Goal: Task Accomplishment & Management: Manage account settings

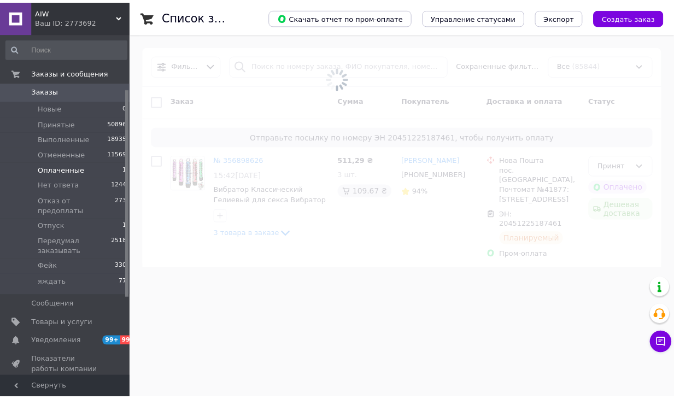
scroll to position [90, 0]
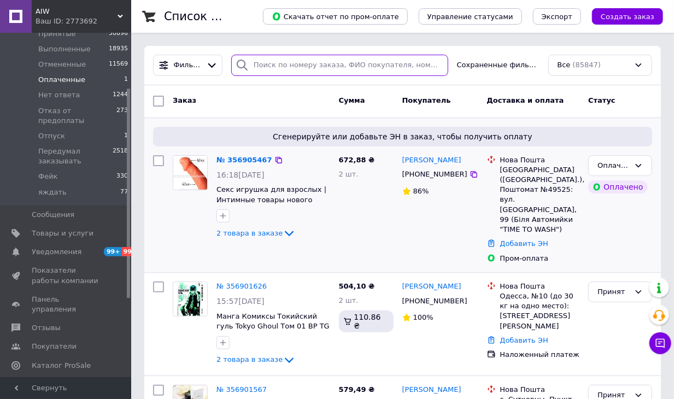
paste input "356905467"
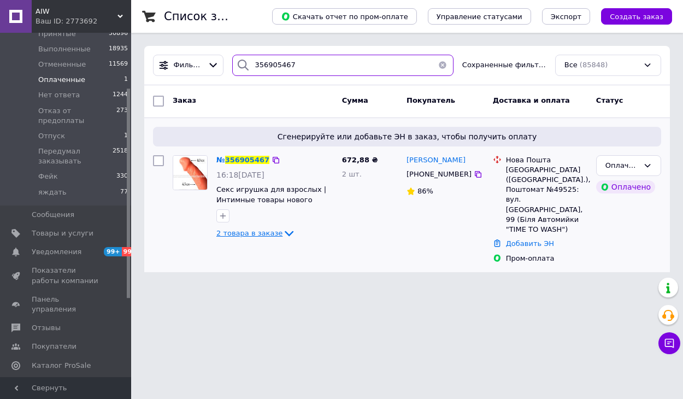
type input "356905467"
click at [288, 233] on icon at bounding box center [289, 233] width 13 height 13
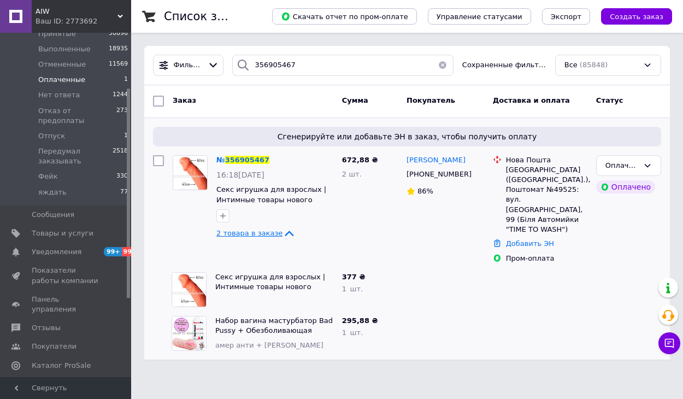
drag, startPoint x: 473, startPoint y: 172, endPoint x: 484, endPoint y: 284, distance: 112.6
click at [474, 172] on icon at bounding box center [478, 174] width 9 height 9
click at [256, 158] on span "356905467" at bounding box center [247, 160] width 44 height 8
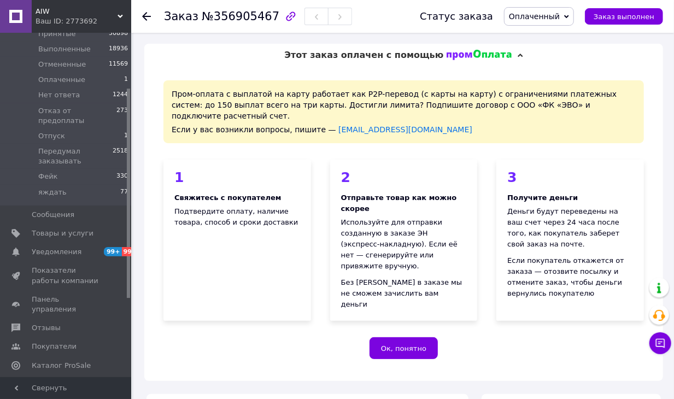
click at [226, 21] on span "№356905467" at bounding box center [241, 16] width 78 height 13
click at [226, 22] on span "№356905467" at bounding box center [241, 16] width 78 height 13
click at [194, 19] on h1 "Заказ №356905467" at bounding box center [221, 16] width 115 height 13
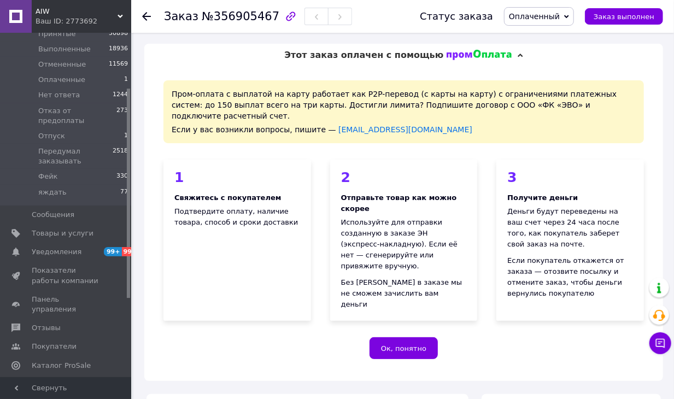
click at [194, 19] on h1 "Заказ №356905467" at bounding box center [221, 16] width 115 height 13
copy h1 "Заказ №356905467"
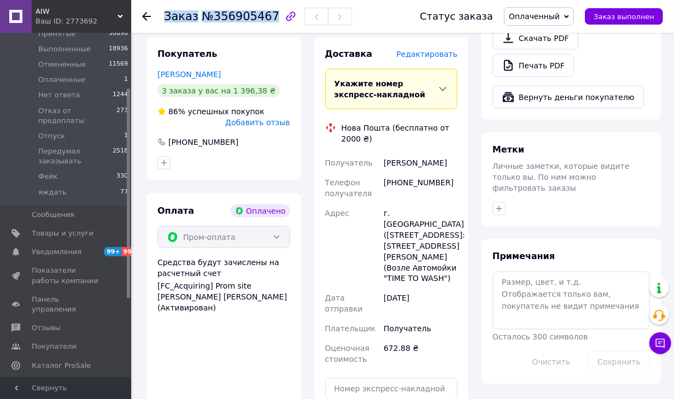
scroll to position [744, 0]
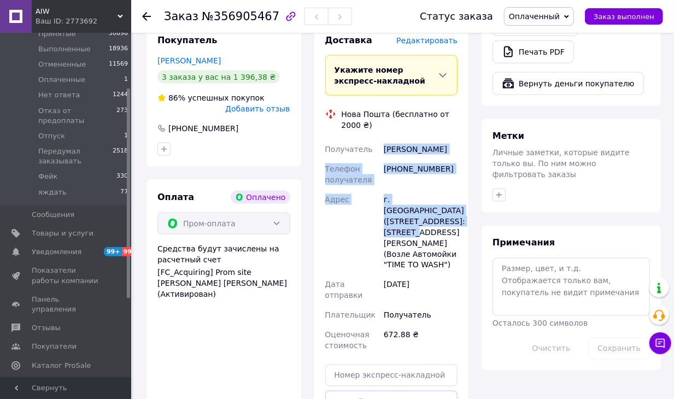
drag, startPoint x: 455, startPoint y: 189, endPoint x: 383, endPoint y: 109, distance: 107.6
click at [383, 139] on div "Получатель [PERSON_NAME] Телефон получателя [PHONE_NUMBER] Адрес г. Балаклея ([…" at bounding box center [391, 247] width 137 height 216
copy div "[PERSON_NAME] Телефон получателя [PHONE_NUMBER] Адрес г. [GEOGRAPHIC_DATA] ([GE…"
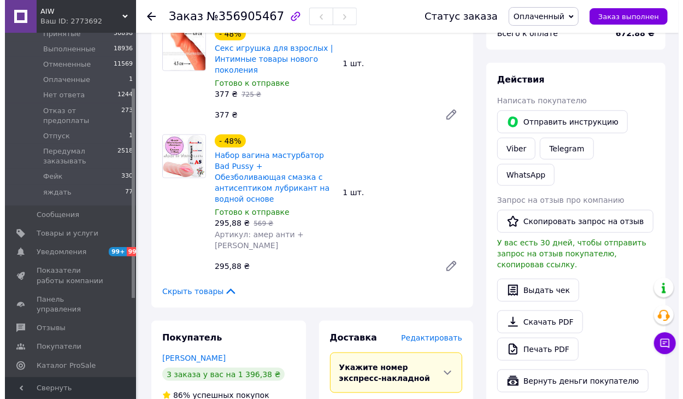
scroll to position [469, 0]
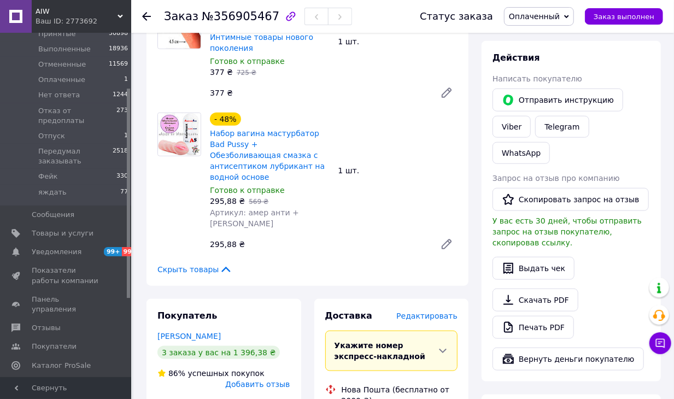
click at [438, 312] on span "Редактировать" at bounding box center [426, 316] width 61 height 9
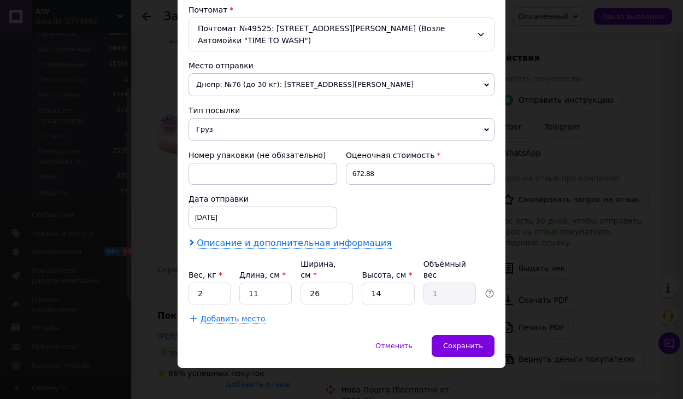
click at [313, 238] on span "Описание и дополнительная информация" at bounding box center [294, 243] width 195 height 11
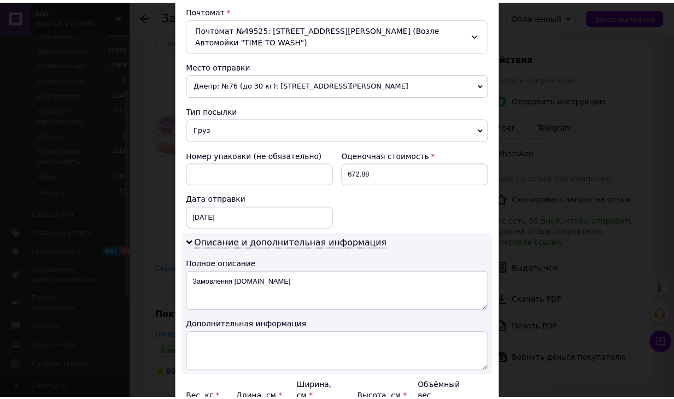
scroll to position [465, 0]
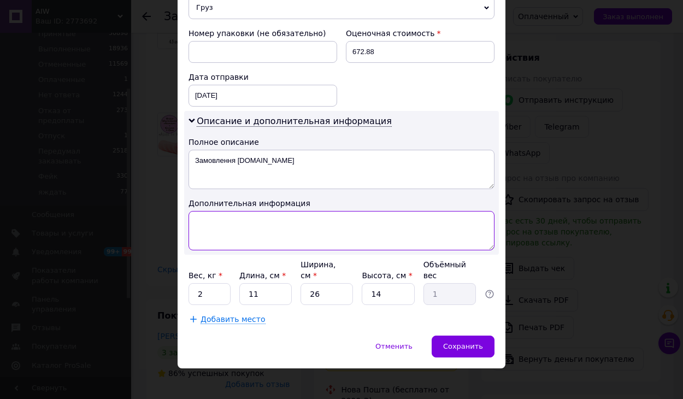
click at [295, 228] on textarea at bounding box center [342, 230] width 306 height 39
paste textarea "гига+ амер анти + [PERSON_NAME]"
type textarea "гига+ амер анти + [PERSON_NAME]"
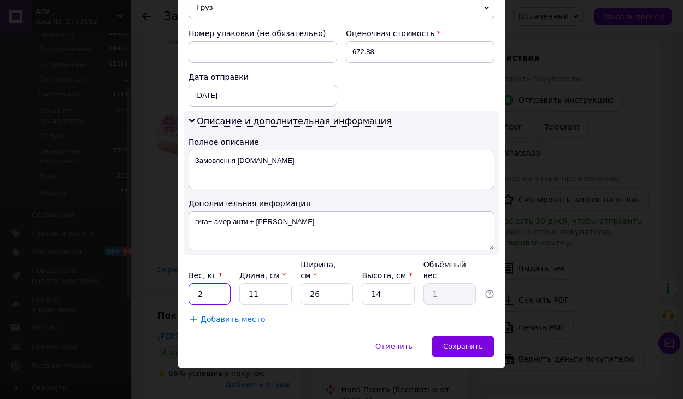
click at [199, 293] on input "2" at bounding box center [210, 294] width 42 height 22
click at [203, 287] on input "2" at bounding box center [210, 294] width 42 height 22
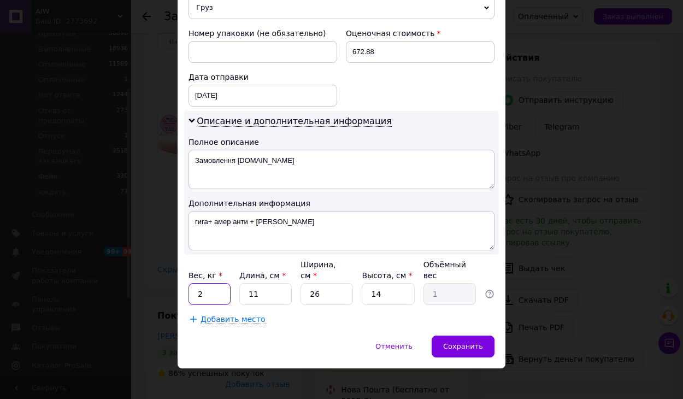
click at [203, 287] on input "2" at bounding box center [210, 294] width 42 height 22
type input "1"
click at [347, 283] on input "26" at bounding box center [327, 294] width 52 height 22
type input "1"
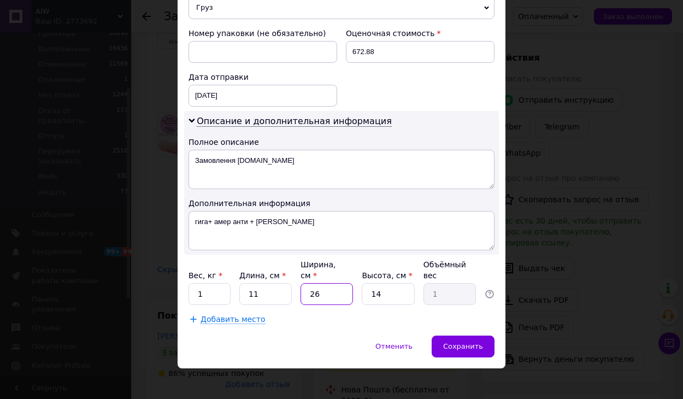
type input "0.1"
type input "11"
type input "0.42"
type input "11"
click at [367, 283] on input "14" at bounding box center [388, 294] width 52 height 22
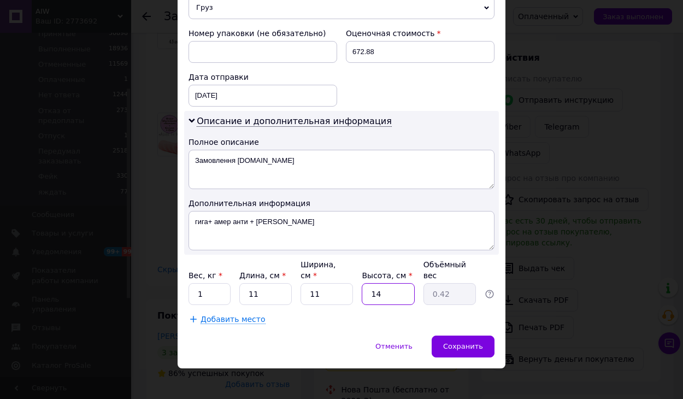
click at [372, 283] on input "14" at bounding box center [388, 294] width 52 height 22
type input "1"
type input "0.1"
type input "11"
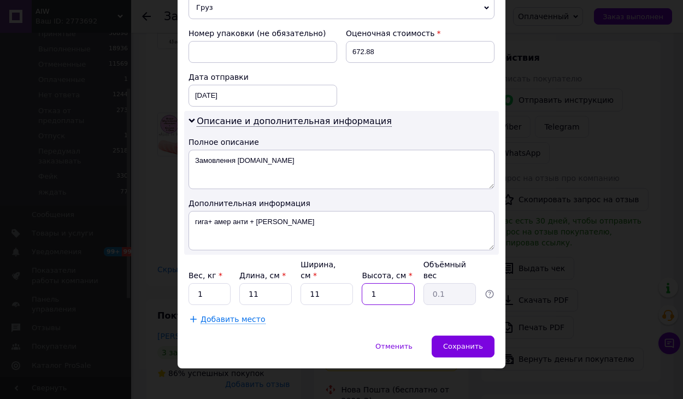
type input "0.33"
type input "11"
click at [468, 342] on span "Сохранить" at bounding box center [463, 346] width 40 height 8
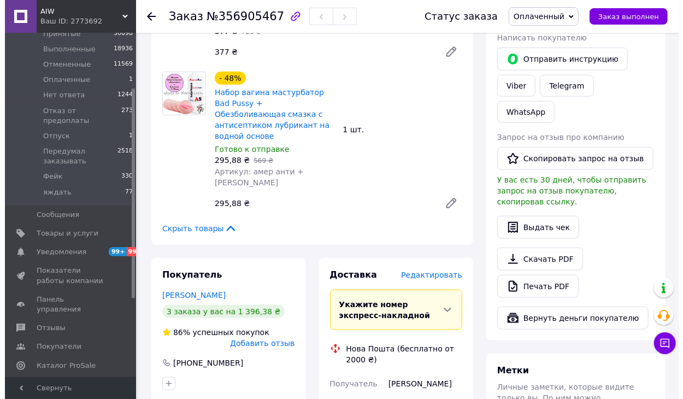
scroll to position [512, 0]
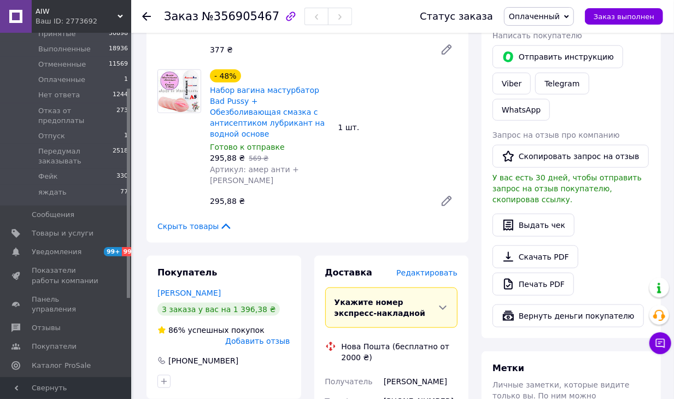
click at [430, 268] on span "Редактировать" at bounding box center [426, 272] width 61 height 9
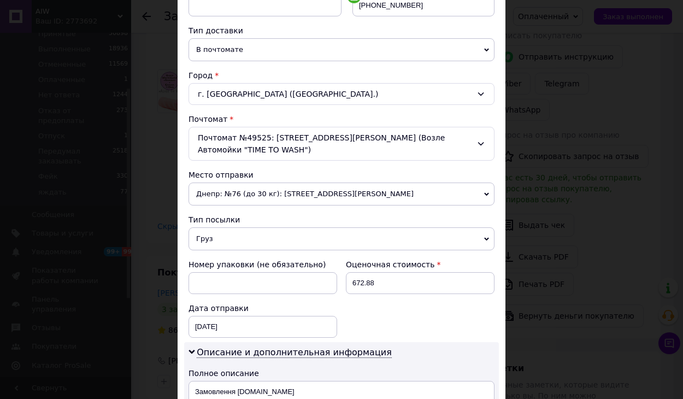
scroll to position [428, 0]
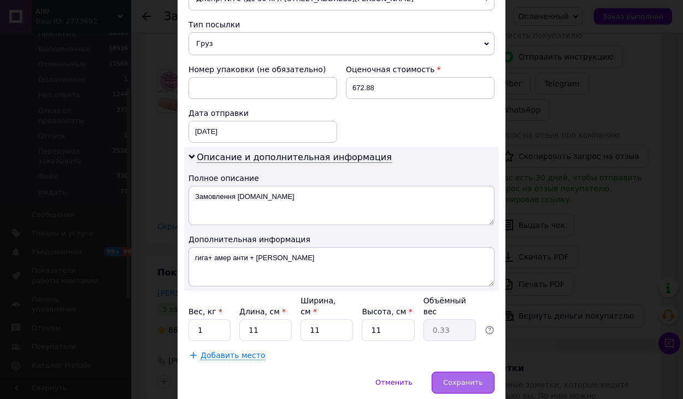
click at [460, 378] on span "Сохранить" at bounding box center [463, 382] width 40 height 8
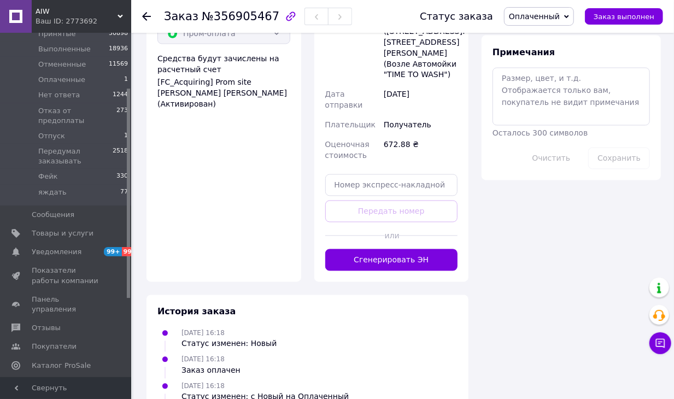
scroll to position [958, 0]
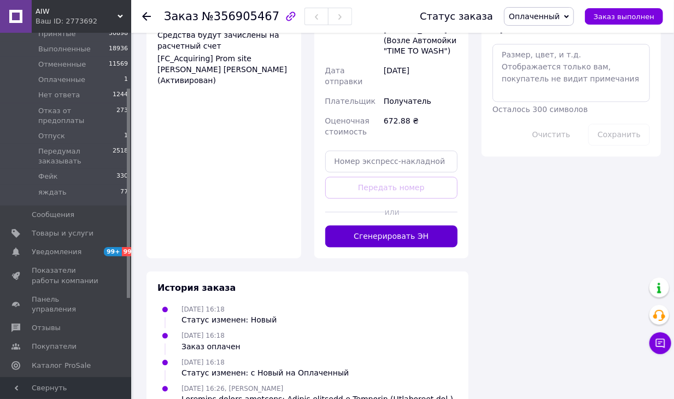
click at [415, 226] on button "Сгенерировать ЭН" at bounding box center [391, 237] width 133 height 22
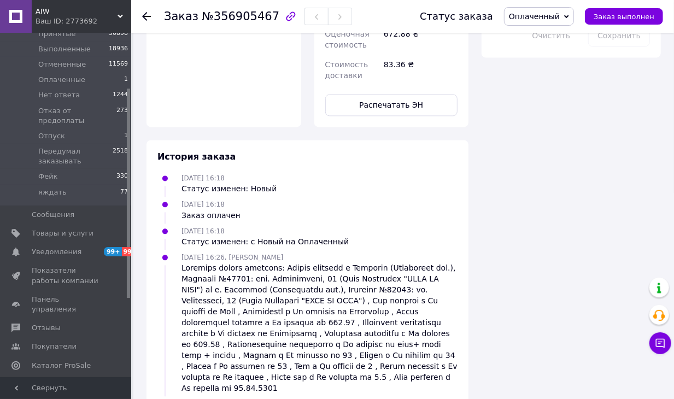
scroll to position [455, 0]
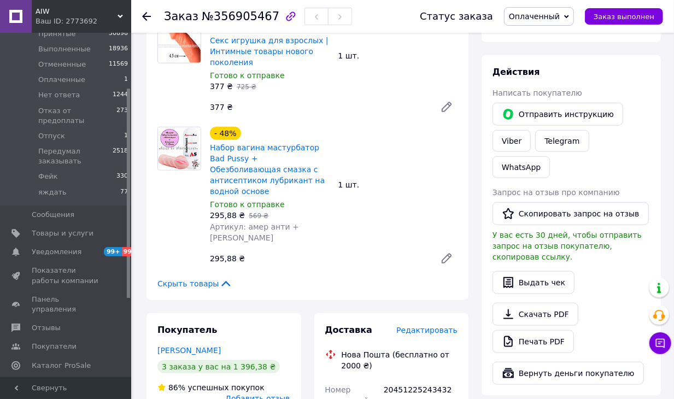
click at [431, 380] on div "20451225243432" at bounding box center [420, 395] width 78 height 31
click at [427, 380] on div "20451225243432" at bounding box center [420, 395] width 78 height 31
copy div "20451225243432"
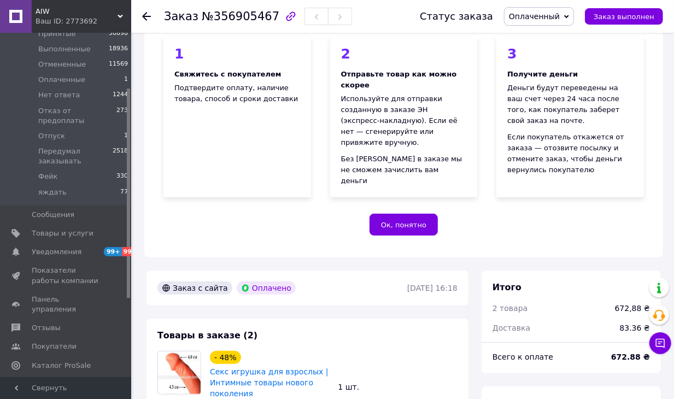
scroll to position [0, 0]
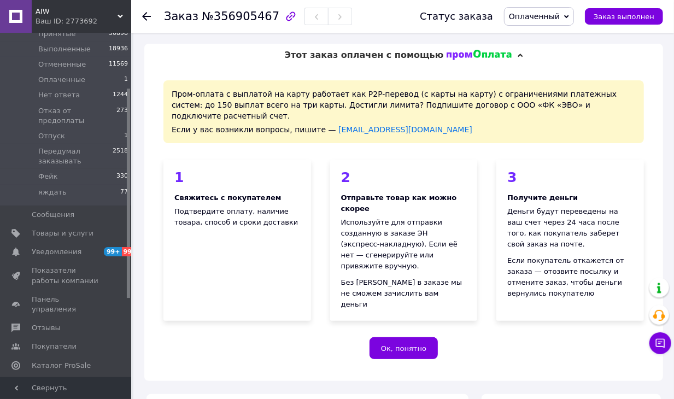
drag, startPoint x: 562, startPoint y: 18, endPoint x: 559, endPoint y: 48, distance: 30.3
click at [560, 18] on span "Оплаченный" at bounding box center [534, 16] width 51 height 9
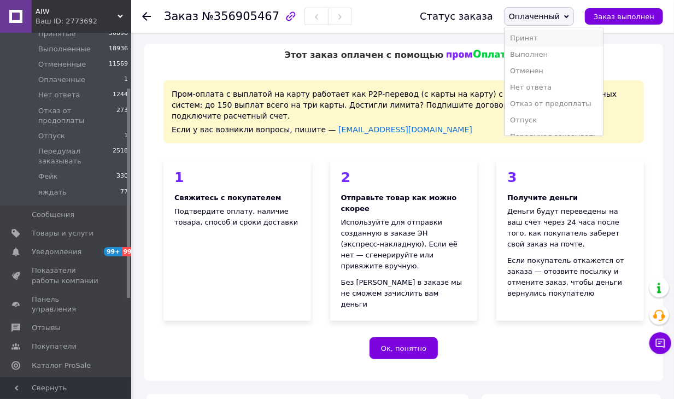
click at [557, 39] on li "Принят" at bounding box center [553, 38] width 98 height 16
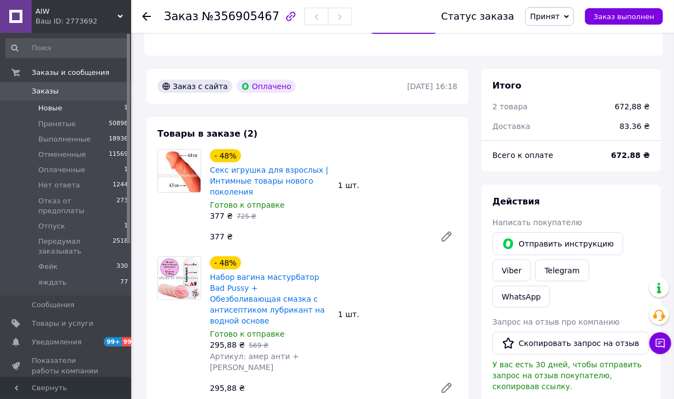
click at [72, 115] on li "Новые 1" at bounding box center [67, 108] width 134 height 15
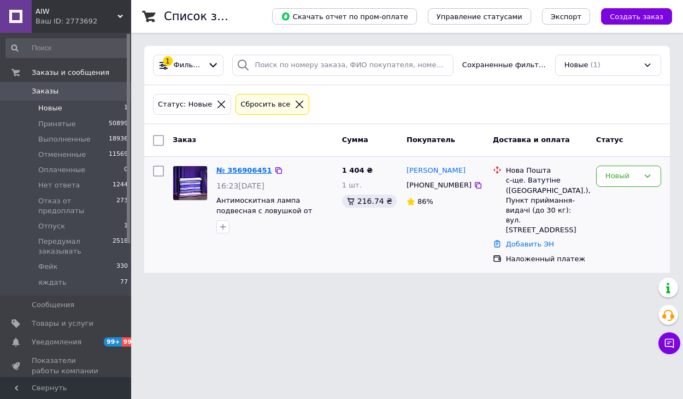
click at [255, 172] on link "№ 356906451" at bounding box center [244, 170] width 56 height 8
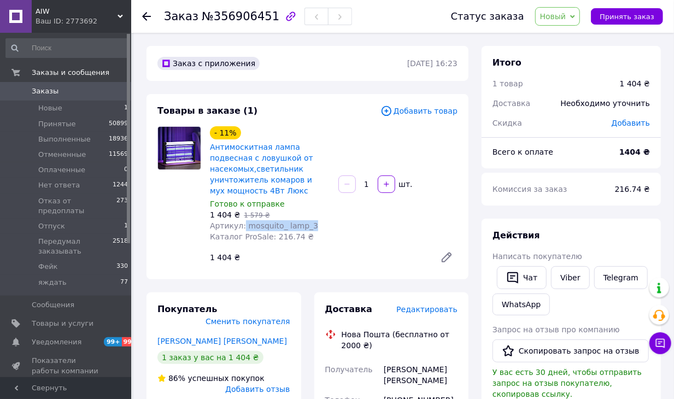
drag, startPoint x: 312, startPoint y: 229, endPoint x: 242, endPoint y: 224, distance: 70.7
click at [242, 224] on div "Артикул: mosquito_ lamp_3" at bounding box center [270, 225] width 120 height 11
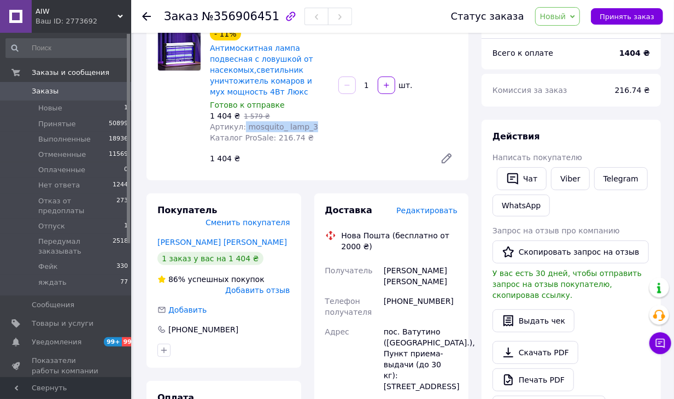
scroll to position [99, 0]
click at [212, 238] on link "[PERSON_NAME] [PERSON_NAME]" at bounding box center [222, 242] width 130 height 9
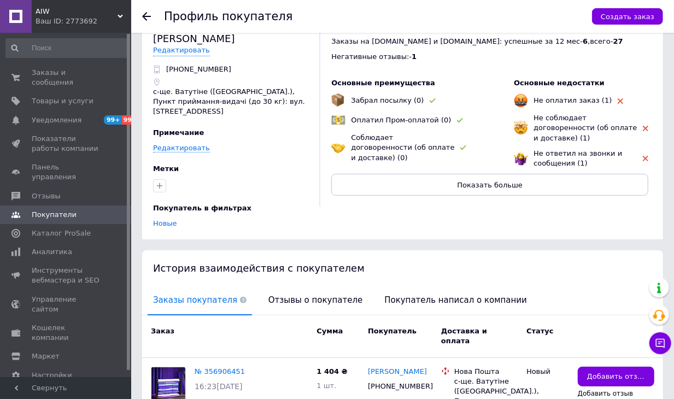
scroll to position [90, 0]
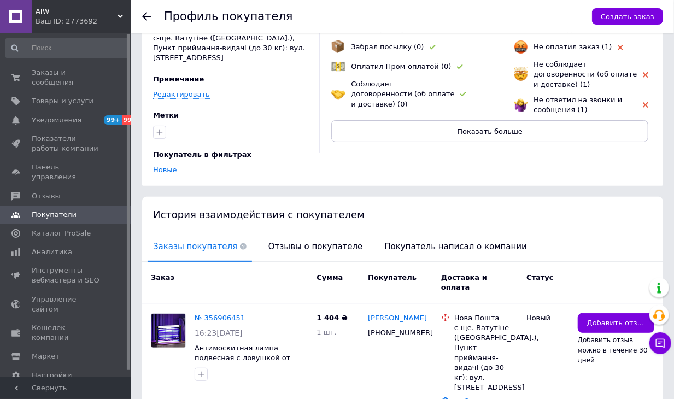
click at [148, 20] on icon at bounding box center [146, 16] width 9 height 9
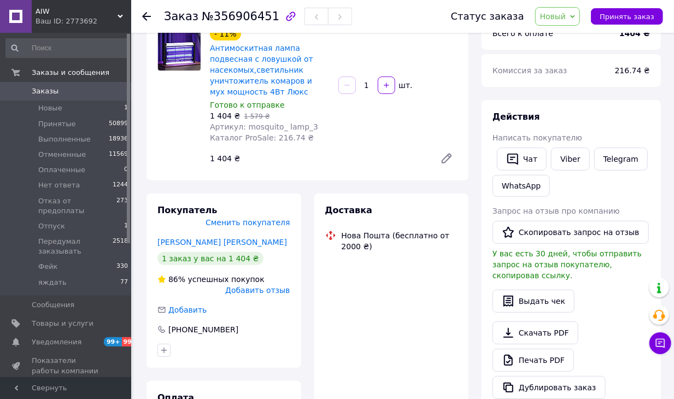
scroll to position [191, 0]
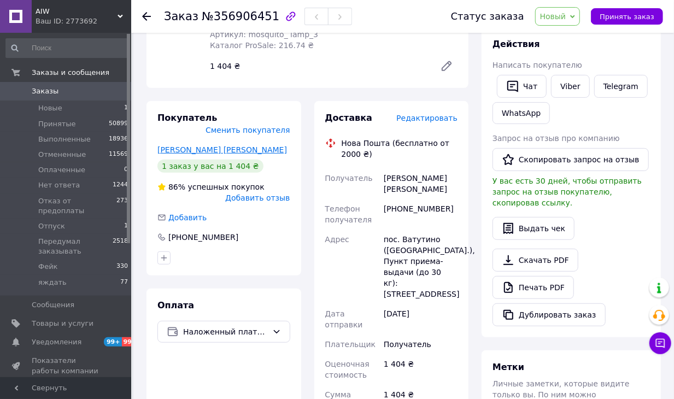
click at [189, 145] on link "[PERSON_NAME] [PERSON_NAME]" at bounding box center [222, 149] width 130 height 9
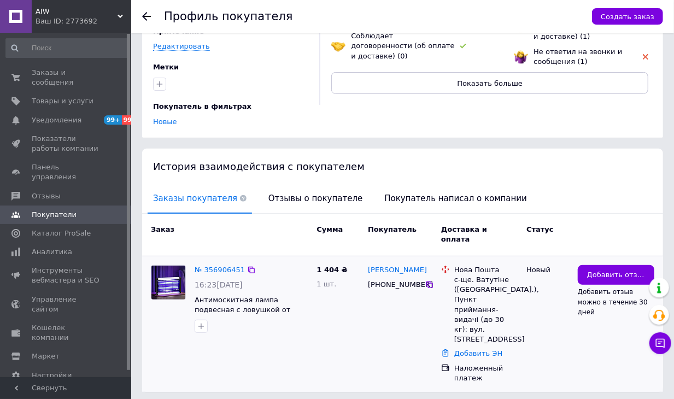
scroll to position [140, 0]
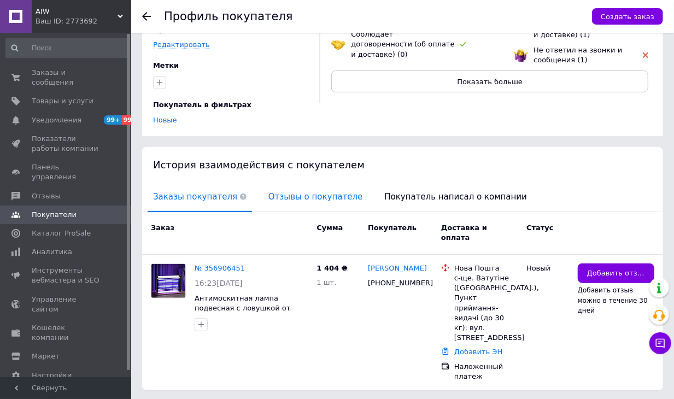
click at [298, 183] on span "Отзывы о покупателе" at bounding box center [315, 197] width 105 height 28
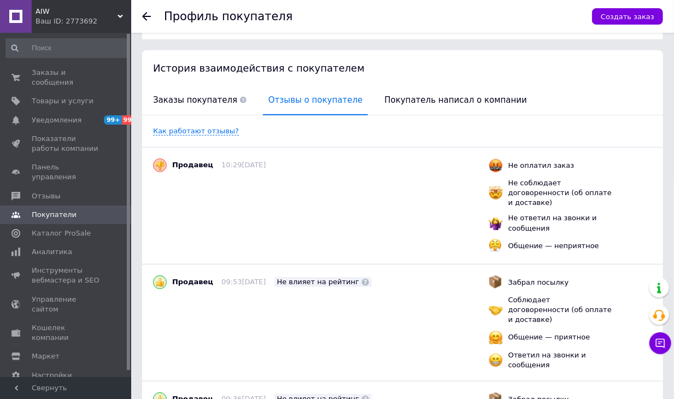
scroll to position [250, 0]
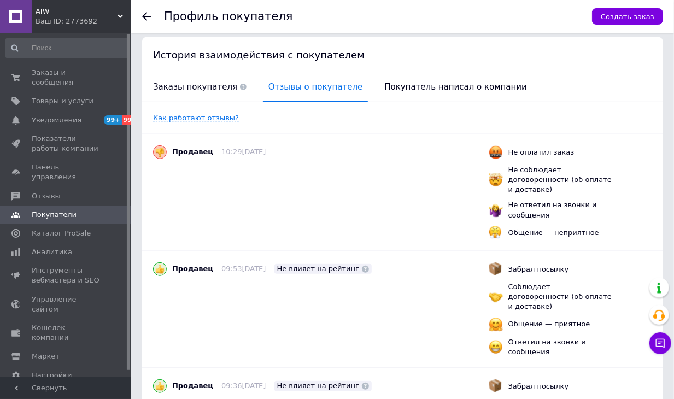
click at [196, 73] on span "Заказы покупателя" at bounding box center [200, 87] width 104 height 28
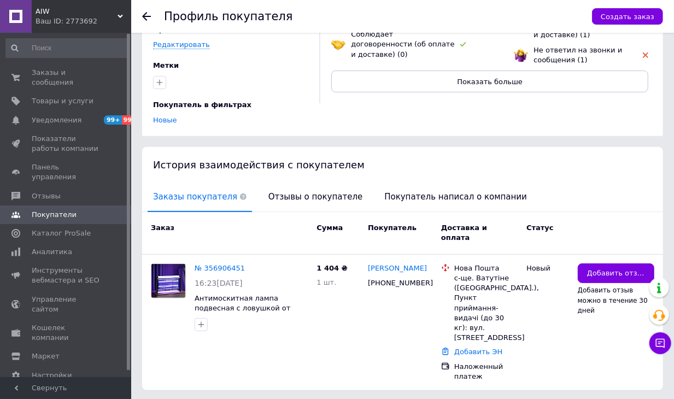
click at [149, 18] on icon at bounding box center [146, 16] width 9 height 9
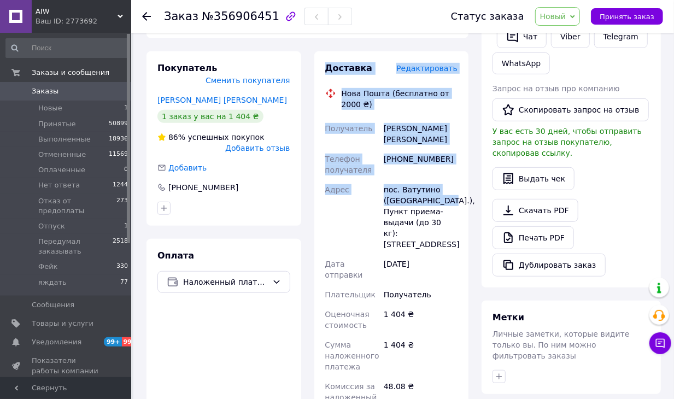
scroll to position [204, 0]
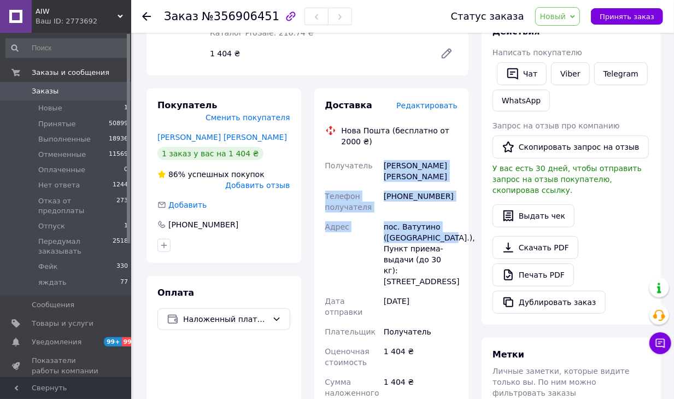
drag, startPoint x: 448, startPoint y: 78, endPoint x: 385, endPoint y: 164, distance: 107.1
click at [385, 164] on div "Получатель [PERSON_NAME] [PERSON_NAME] Телефон получателя [PHONE_NUMBER] Адрес …" at bounding box center [391, 332] width 137 height 352
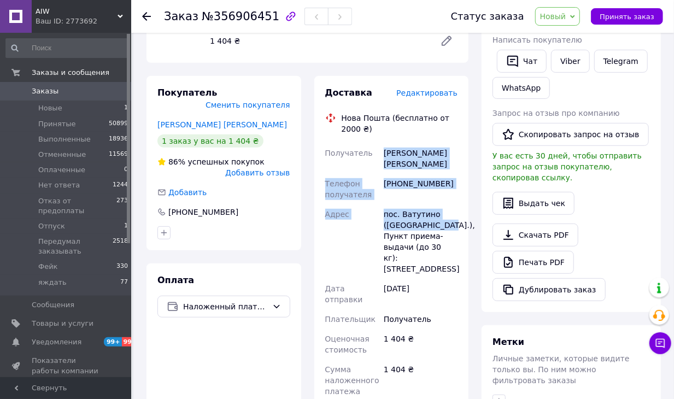
scroll to position [224, 0]
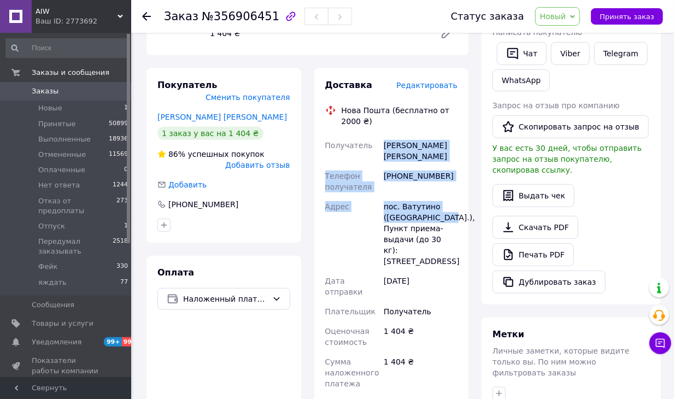
click at [412, 166] on div "[PHONE_NUMBER]" at bounding box center [420, 181] width 78 height 31
drag, startPoint x: 454, startPoint y: 206, endPoint x: 383, endPoint y: 145, distance: 93.8
click at [383, 145] on div "Получатель [PERSON_NAME] [PERSON_NAME] Телефон получателя [PHONE_NUMBER] Адрес …" at bounding box center [391, 312] width 137 height 352
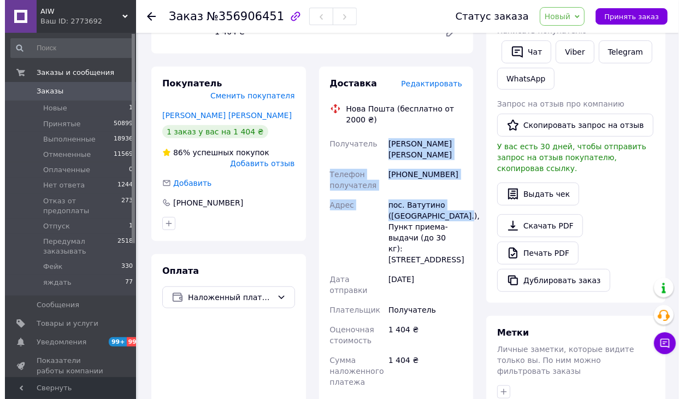
scroll to position [226, 0]
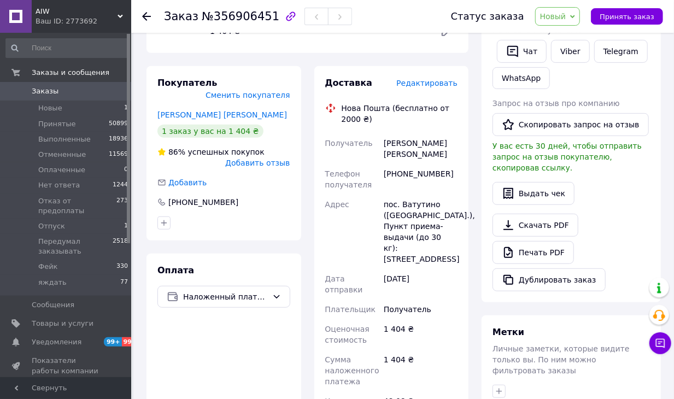
click at [422, 76] on div "Доставка Редактировать Нова Пошта (бесплатно от 2000 ₴) Получатель Плугатирьов …" at bounding box center [391, 334] width 155 height 536
click at [422, 80] on span "Редактировать" at bounding box center [426, 83] width 61 height 9
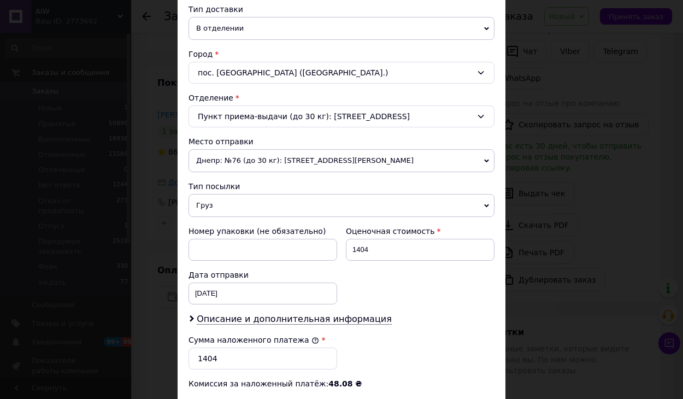
scroll to position [393, 0]
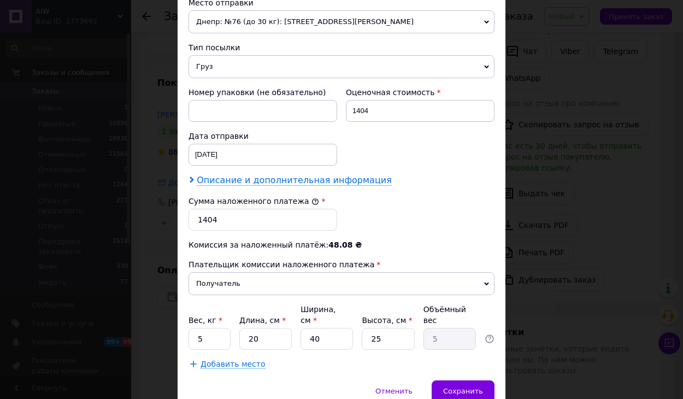
click at [335, 176] on span "Описание и дополнительная информация" at bounding box center [294, 180] width 195 height 11
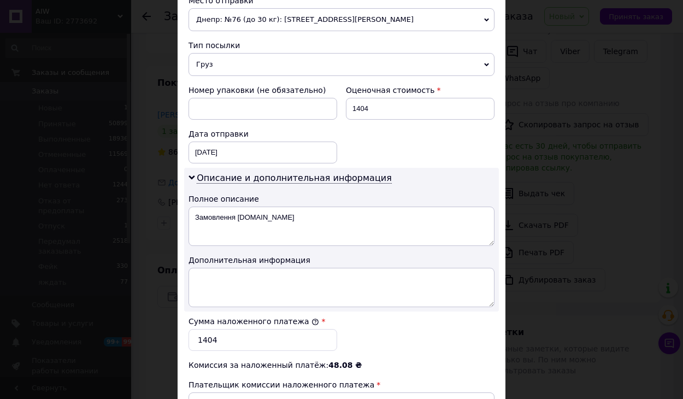
scroll to position [396, 0]
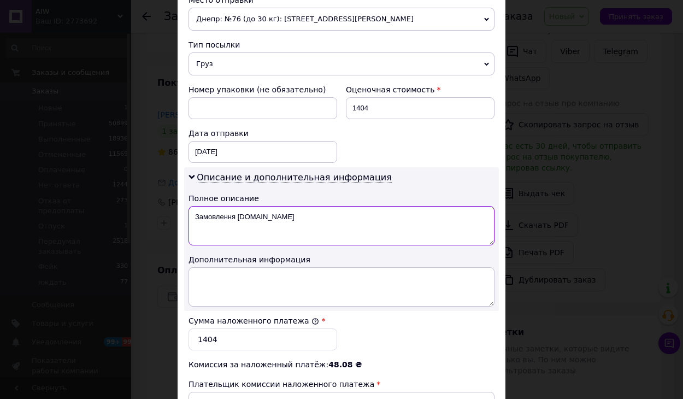
click at [243, 232] on textarea "Замовлення [DOMAIN_NAME]" at bounding box center [342, 225] width 306 height 39
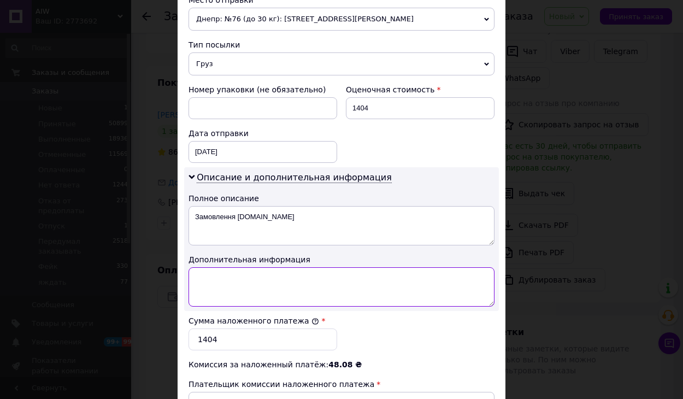
click at [245, 268] on textarea at bounding box center [342, 286] width 306 height 39
paste textarea "mosquito_ lamp_3"
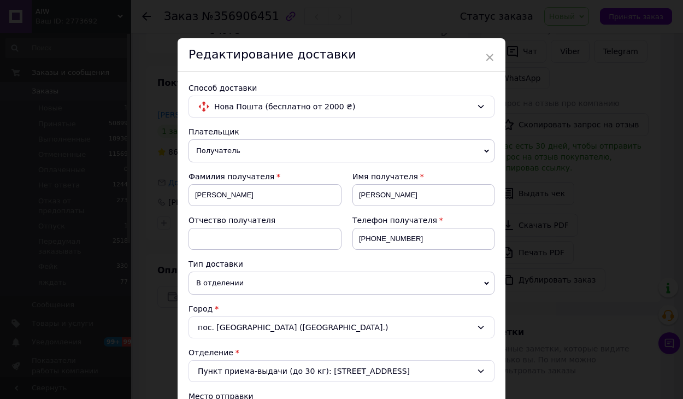
type textarea "mosquito_ lamp_3"
click at [277, 146] on span "Получатель" at bounding box center [342, 150] width 306 height 23
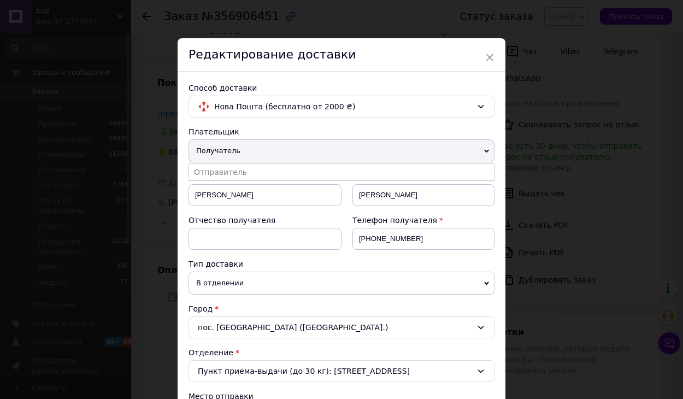
click at [280, 149] on span "Получатель" at bounding box center [342, 150] width 306 height 23
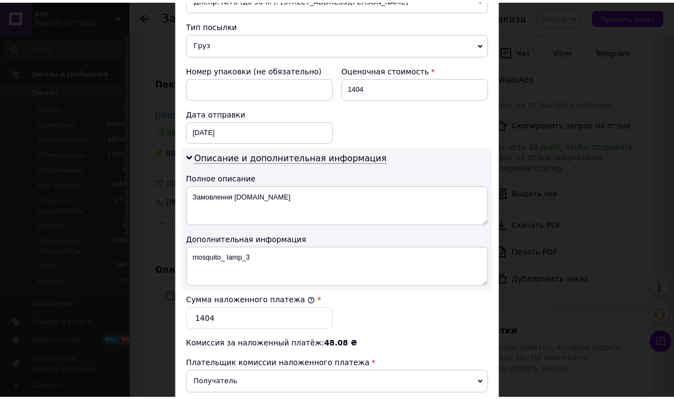
scroll to position [559, 0]
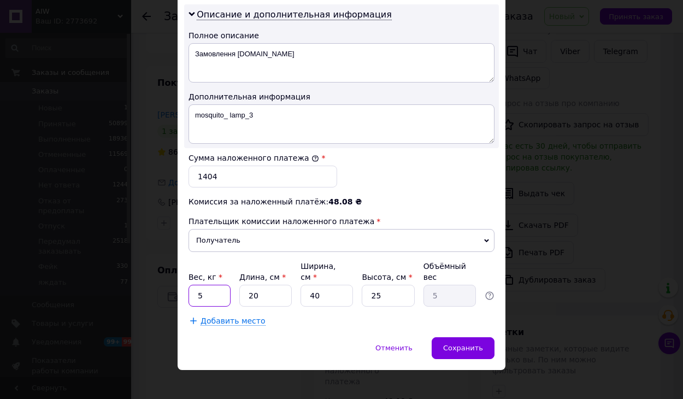
click at [204, 285] on input "5" at bounding box center [210, 296] width 42 height 22
type input "1"
click at [280, 285] on input "20" at bounding box center [265, 296] width 52 height 22
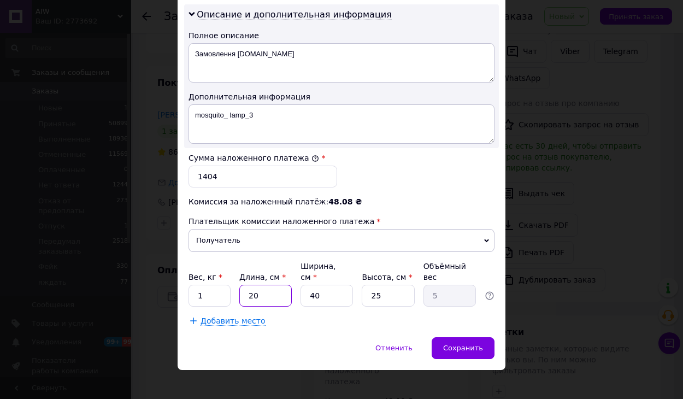
type input "1"
type input "0.25"
type input "11"
type input "2.75"
type input "11"
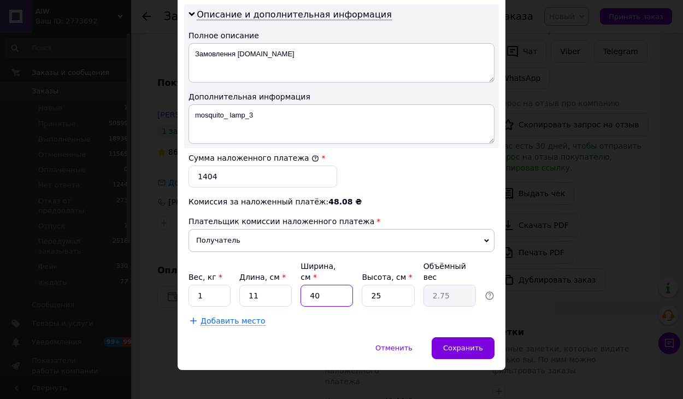
click at [324, 285] on input "40" at bounding box center [327, 296] width 52 height 22
type input "1"
type input "0.1"
type input "11"
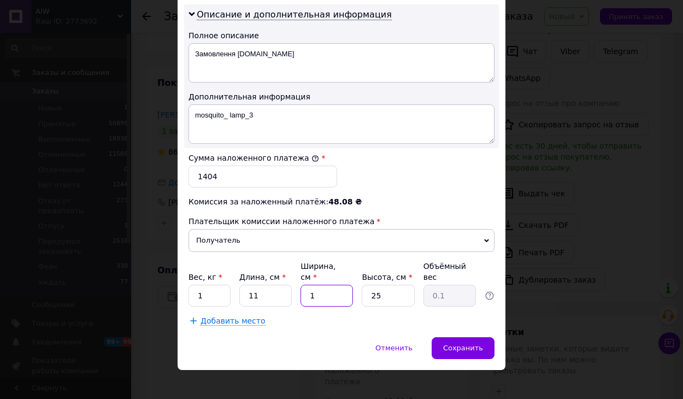
type input "0.76"
type input "11"
click at [495, 337] on div "Отменить   Сохранить" at bounding box center [342, 353] width 328 height 33
click at [461, 337] on div "Сохранить" at bounding box center [463, 348] width 63 height 22
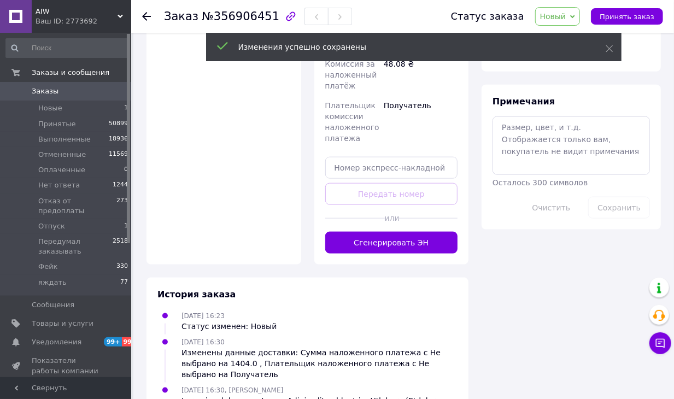
scroll to position [619, 0]
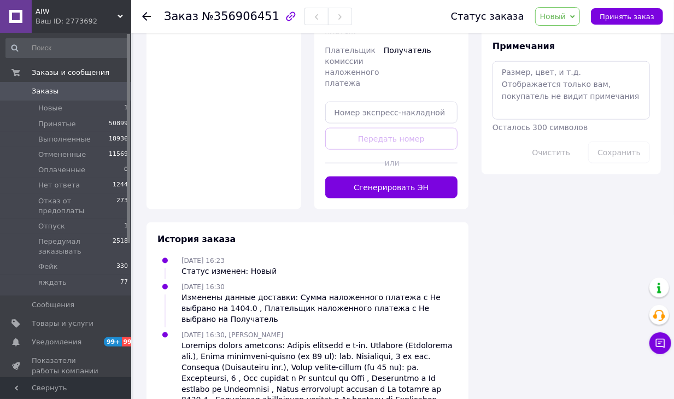
click at [391, 177] on button "Сгенерировать ЭН" at bounding box center [391, 188] width 133 height 22
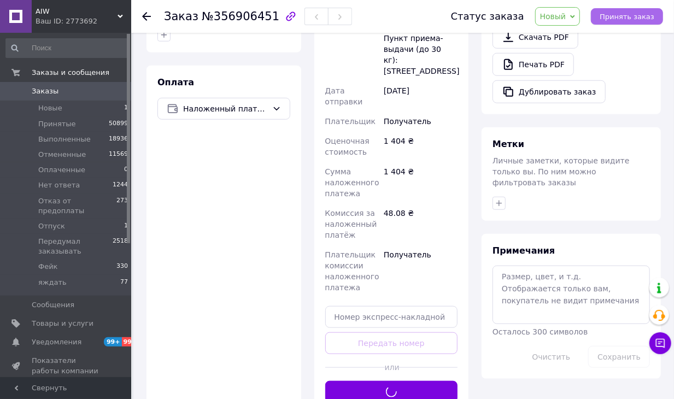
click at [613, 22] on button "Принять заказ" at bounding box center [627, 16] width 72 height 16
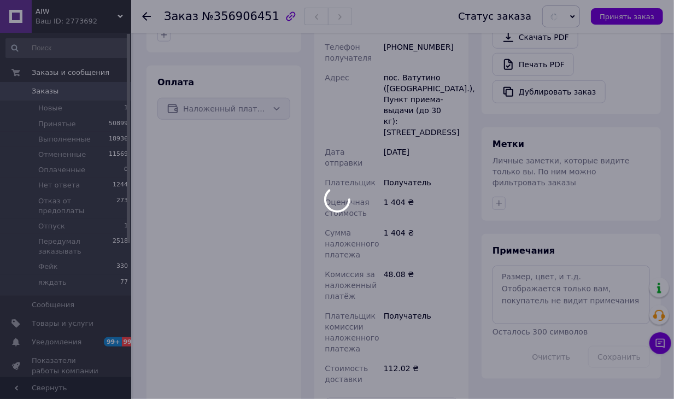
scroll to position [156, 0]
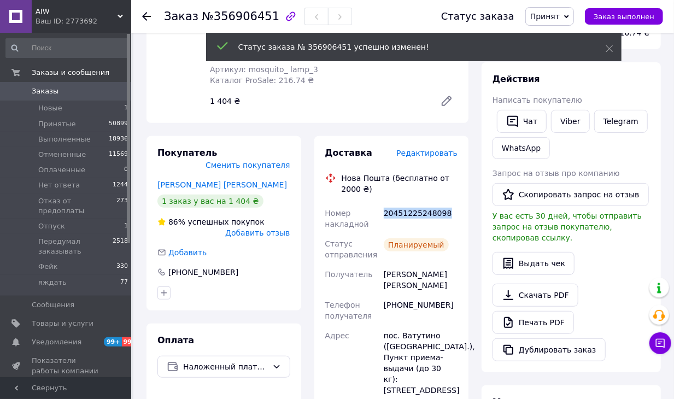
copy div "20451225248098"
